Goal: Find specific page/section: Find specific page/section

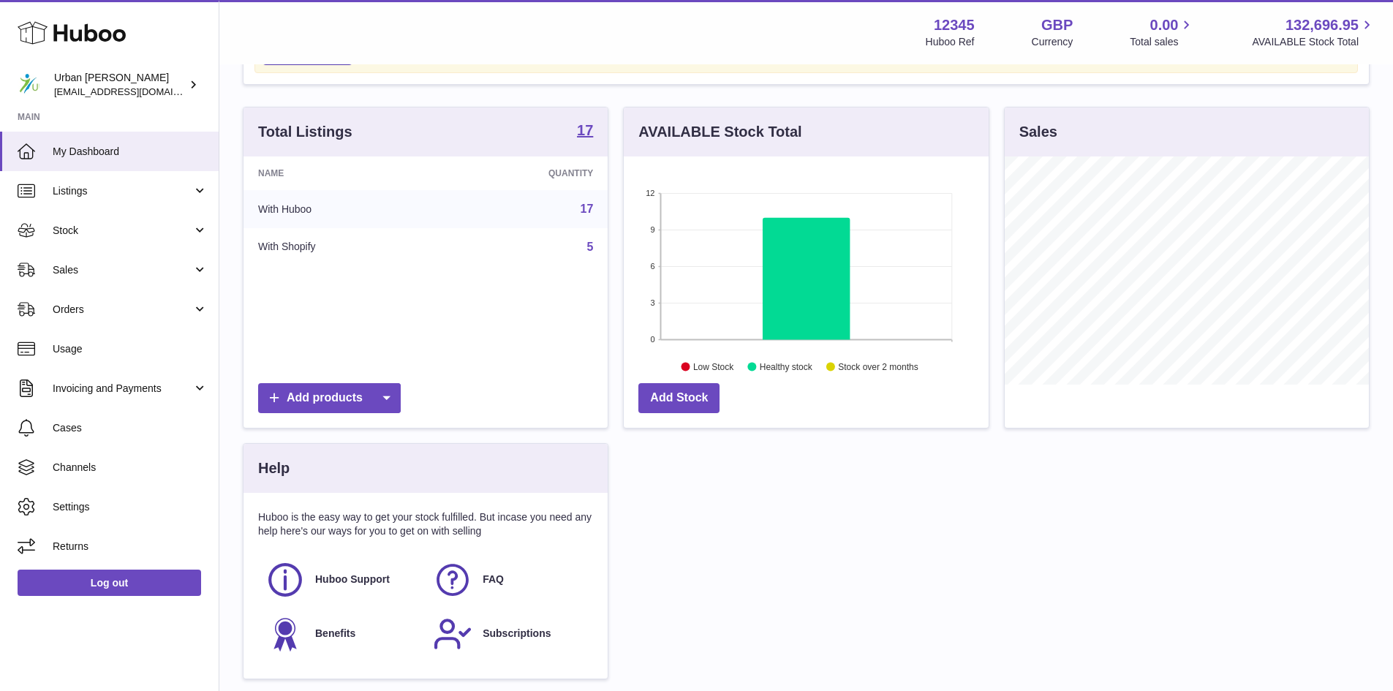
scroll to position [97, 0]
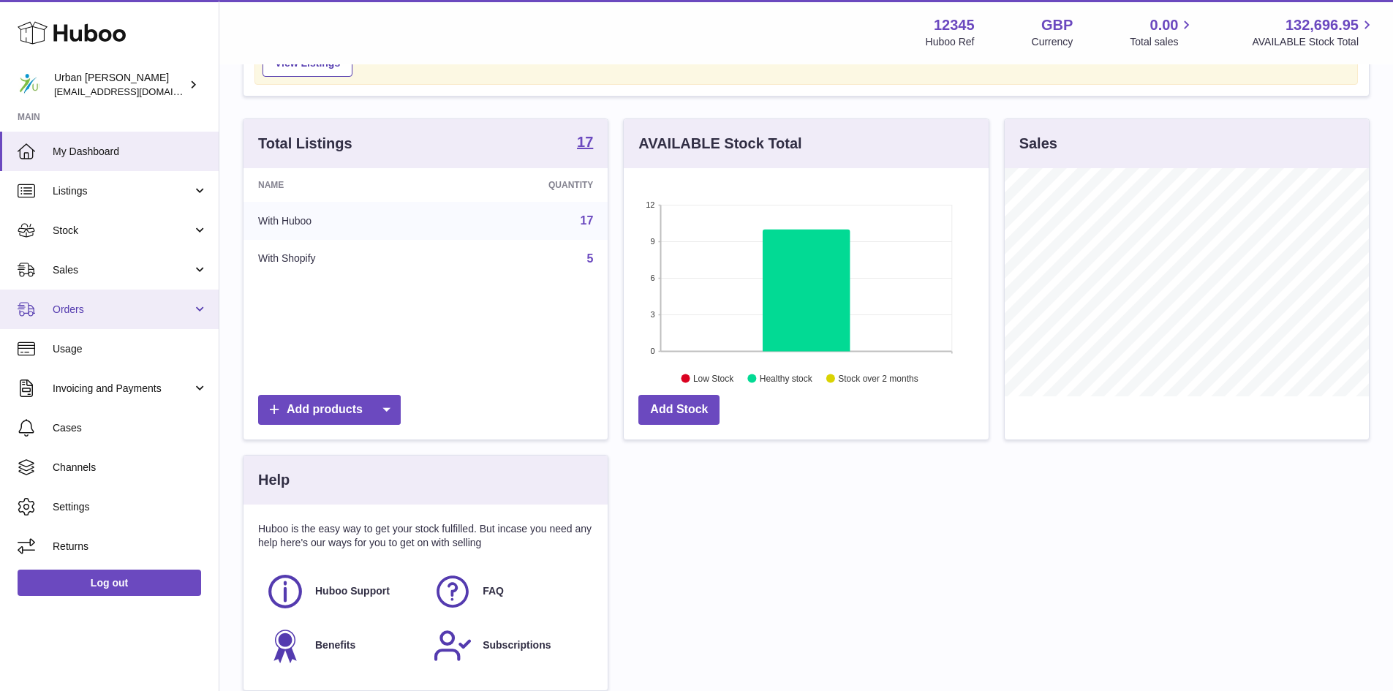
click at [88, 310] on span "Orders" at bounding box center [123, 310] width 140 height 14
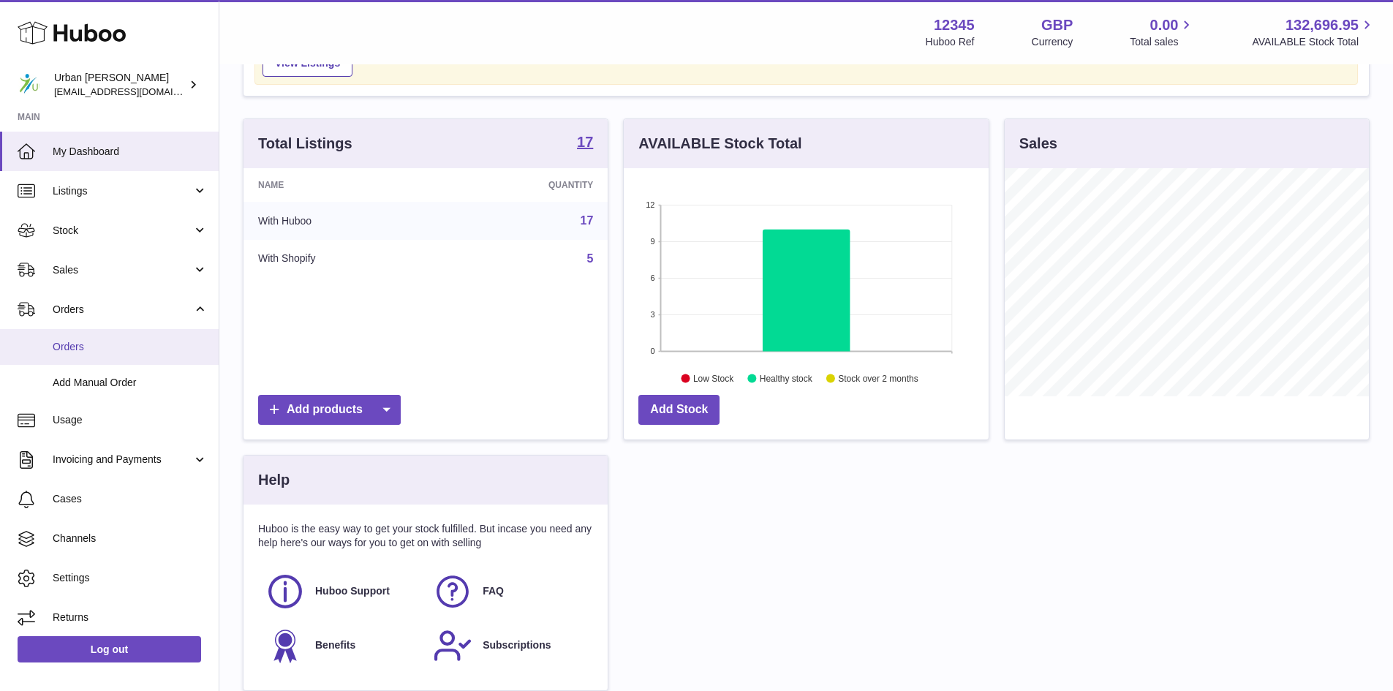
click at [92, 347] on span "Orders" at bounding box center [130, 347] width 155 height 14
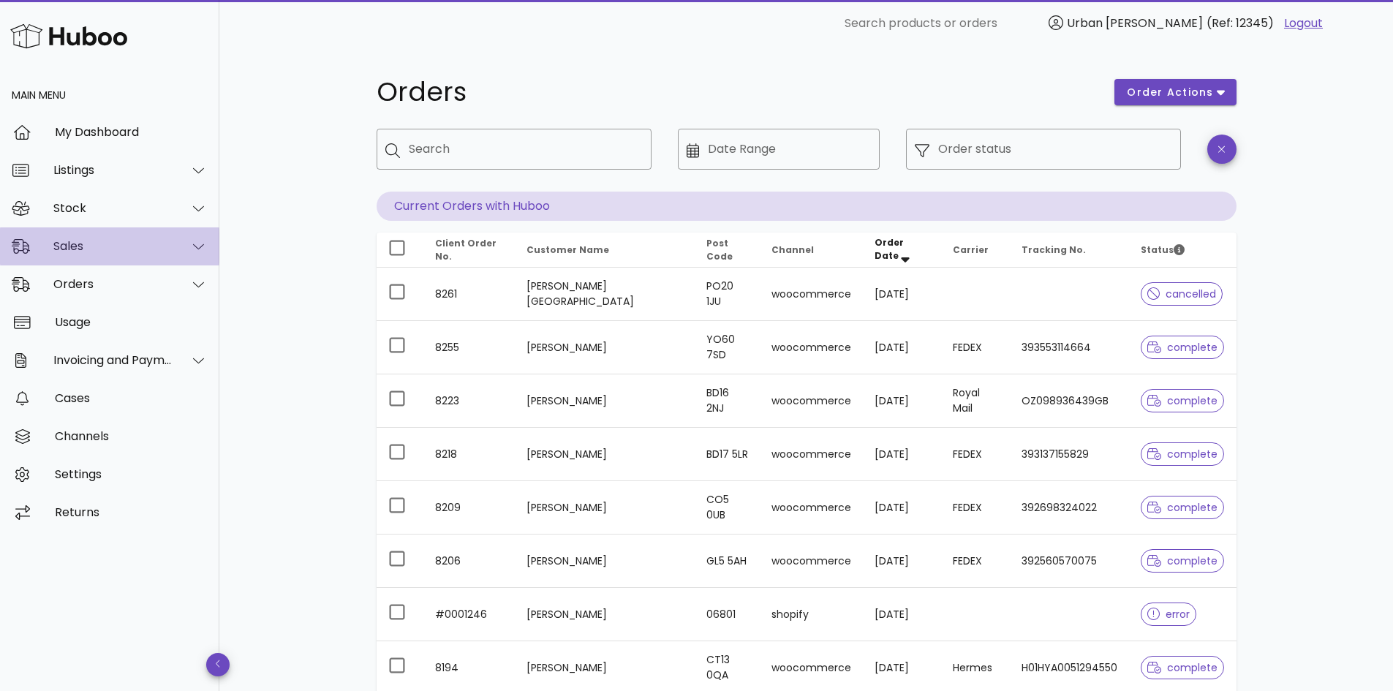
click at [124, 249] on div "Sales" at bounding box center [112, 246] width 119 height 14
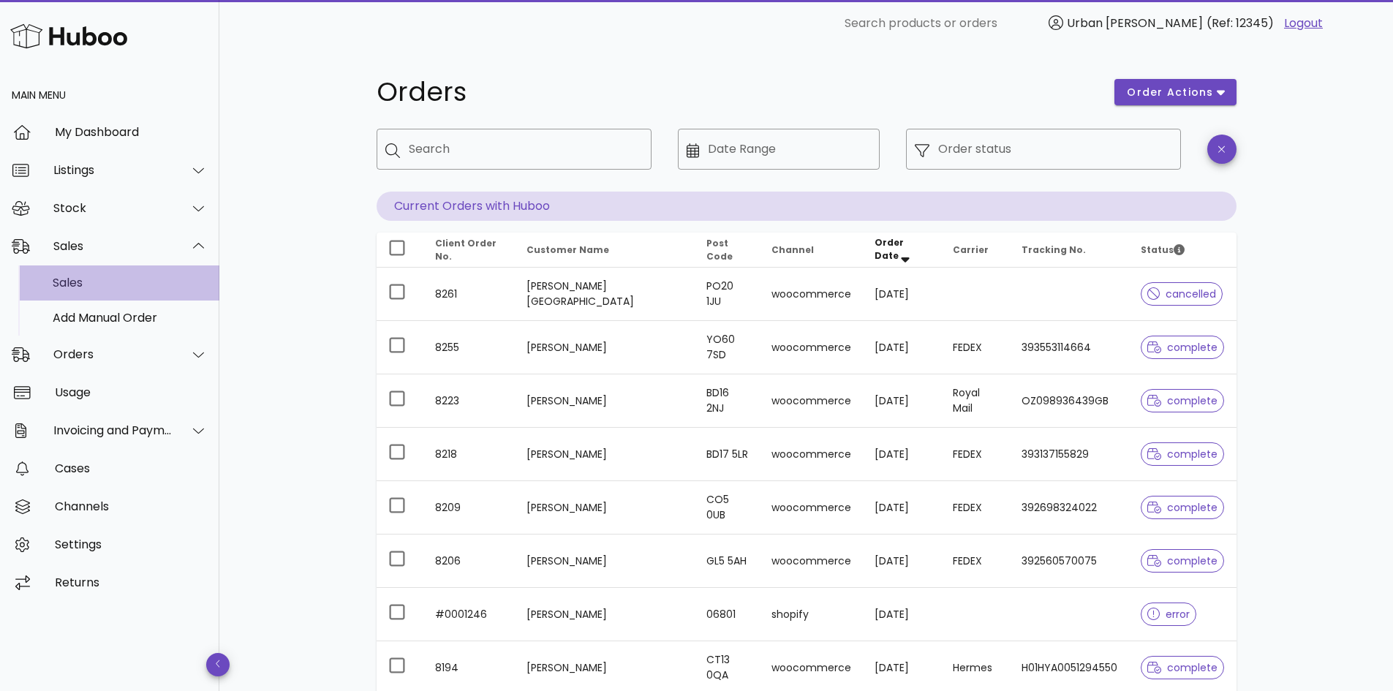
click at [69, 279] on div "Sales" at bounding box center [130, 283] width 155 height 14
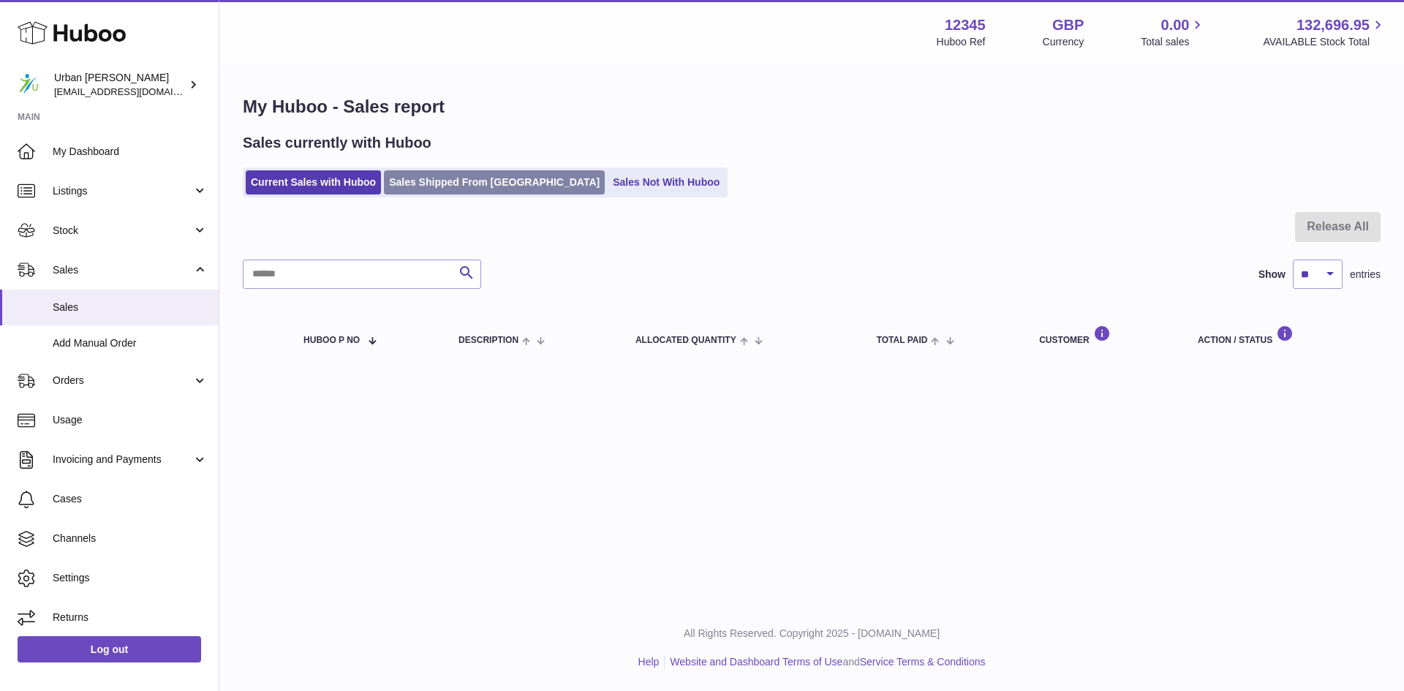
click at [453, 187] on link "Sales Shipped From Huboo" at bounding box center [494, 182] width 221 height 24
